Goal: Entertainment & Leisure: Consume media (video, audio)

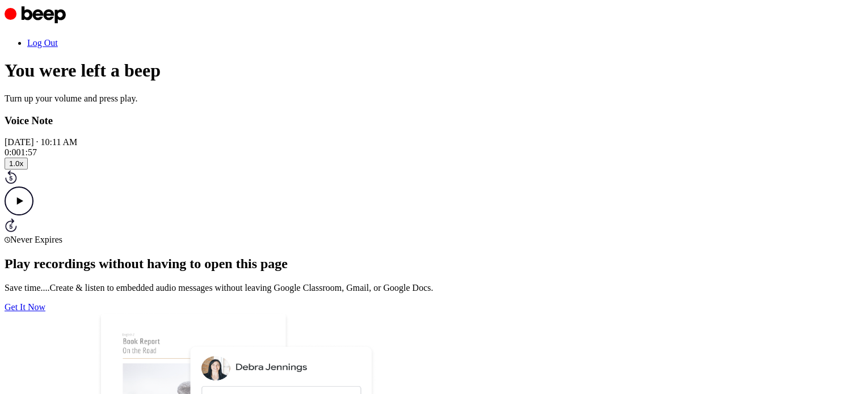
click at [33, 216] on icon "Play Audio" at bounding box center [19, 201] width 29 height 29
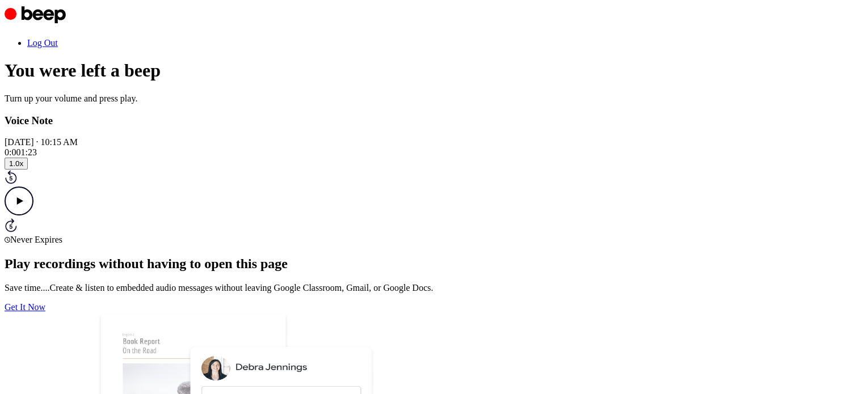
click at [23, 205] on icon at bounding box center [20, 200] width 6 height 7
click at [33, 216] on icon "Play Audio" at bounding box center [19, 201] width 29 height 29
drag, startPoint x: 394, startPoint y: 233, endPoint x: 450, endPoint y: 237, distance: 55.7
click at [450, 147] on div at bounding box center [432, 147] width 854 height 0
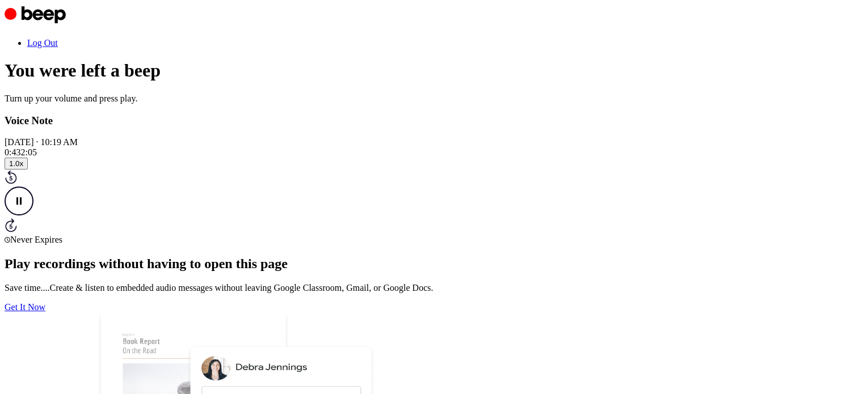
click at [12, 229] on icon at bounding box center [11, 227] width 3 height 5
click at [17, 184] on icon at bounding box center [11, 178] width 12 height 14
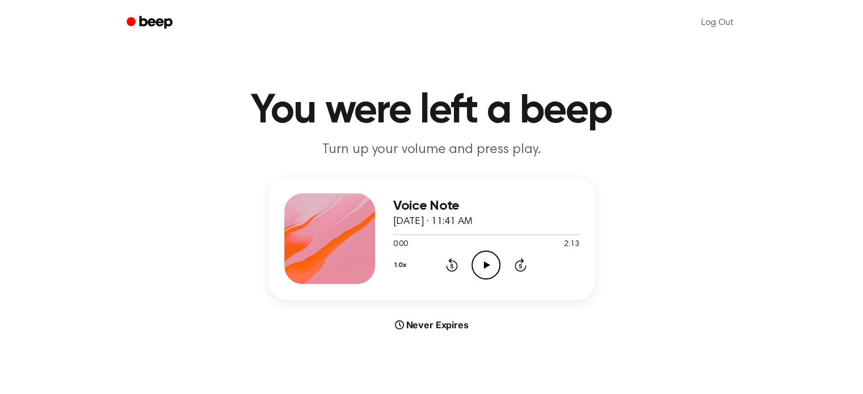
click at [490, 265] on icon "Play Audio" at bounding box center [485, 265] width 29 height 29
